Goal: Find specific page/section: Find specific page/section

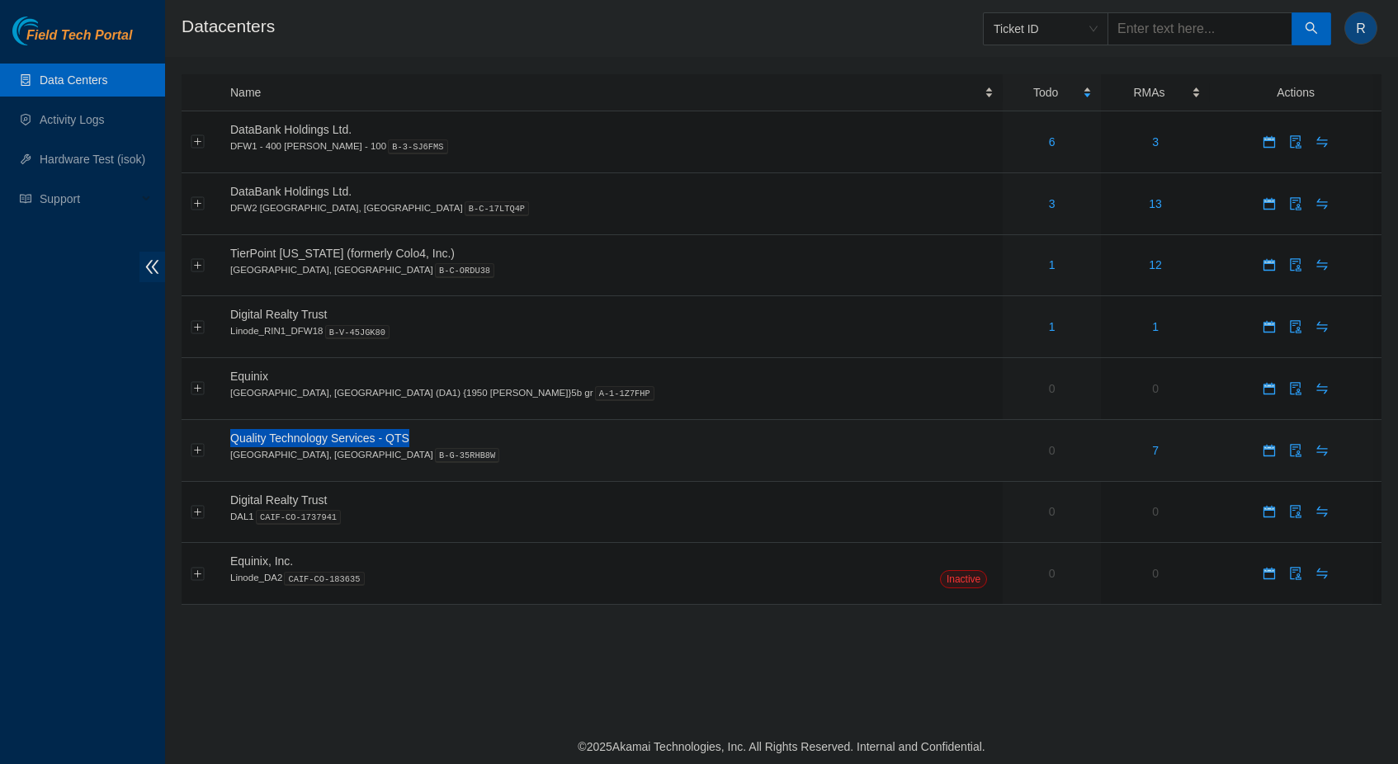
drag, startPoint x: 220, startPoint y: 440, endPoint x: 420, endPoint y: 428, distance: 200.1
click at [420, 428] on tr "Quality Technology Services - QTS Irving, TX B-G-35RHB8W 0 7" at bounding box center [782, 451] width 1200 height 62
copy span "Quality Technology Services - QTS"
